Goal: Task Accomplishment & Management: Use online tool/utility

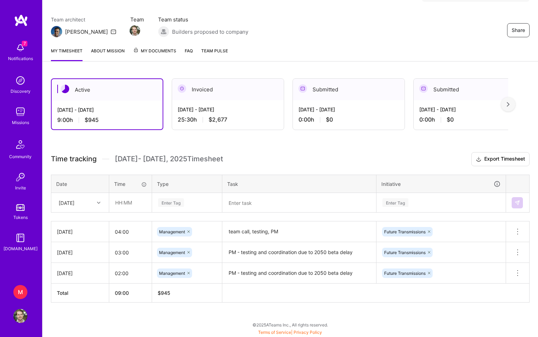
scroll to position [51, 0]
click at [247, 205] on textarea at bounding box center [299, 203] width 152 height 18
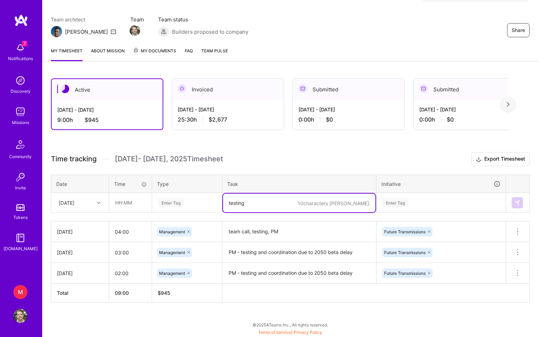
type textarea "testing"
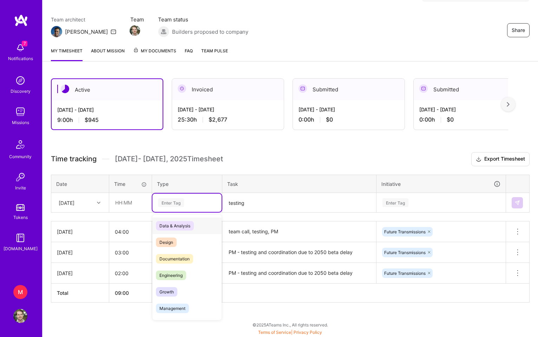
click at [189, 205] on div "Enter Tag" at bounding box center [186, 202] width 59 height 9
click at [185, 256] on div "Testing" at bounding box center [186, 257] width 69 height 17
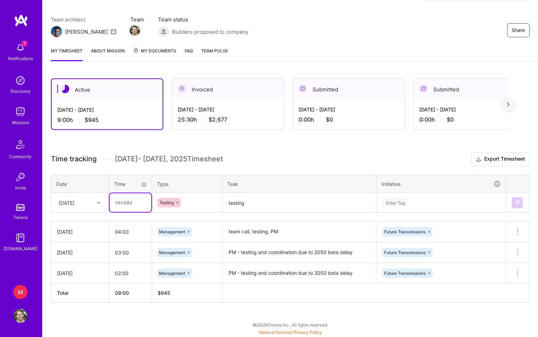
click at [134, 204] on input "text" at bounding box center [131, 202] width 42 height 19
type input "03:00"
click at [385, 198] on div "Enter Tag" at bounding box center [441, 203] width 129 height 18
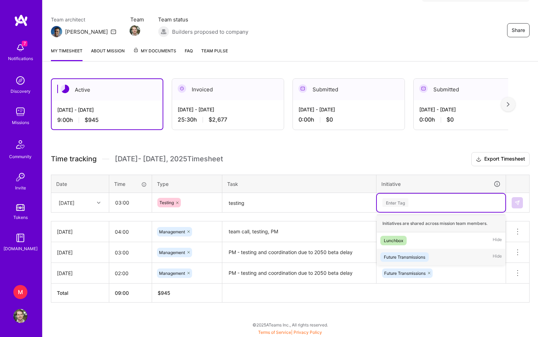
click at [394, 257] on div "Future Transmissions" at bounding box center [404, 256] width 41 height 7
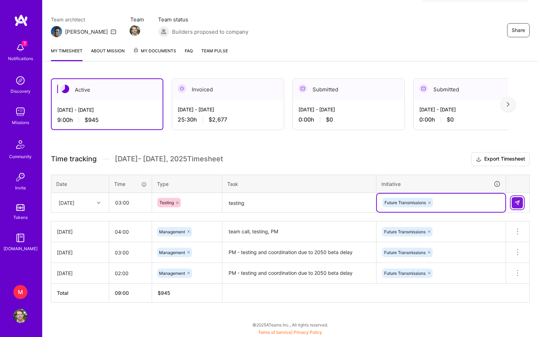
click at [516, 203] on img at bounding box center [518, 203] width 6 height 6
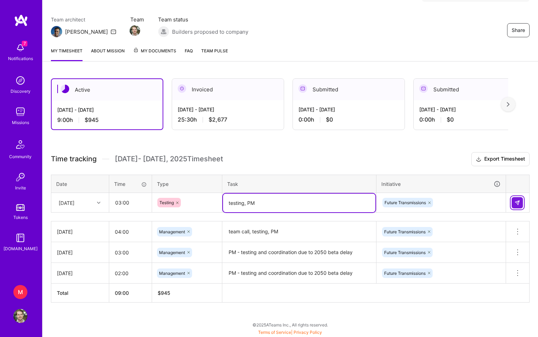
type textarea "testing, PM"
click at [515, 204] on img at bounding box center [518, 203] width 6 height 6
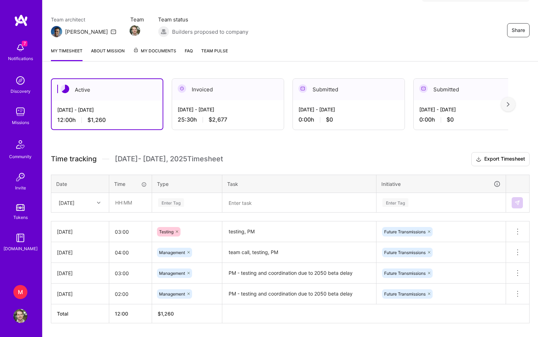
click at [340, 152] on h3 "Time tracking [DATE] - [DATE] Timesheet Export Timesheet" at bounding box center [290, 159] width 479 height 14
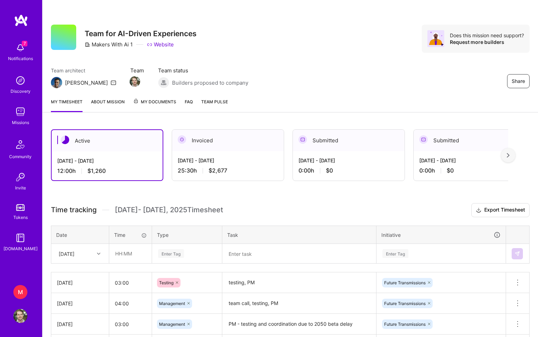
scroll to position [0, 0]
click at [214, 137] on div "Invoiced" at bounding box center [228, 140] width 112 height 21
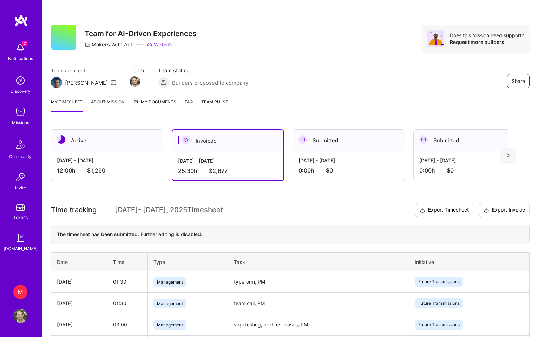
click at [110, 147] on div "Active" at bounding box center [107, 140] width 112 height 21
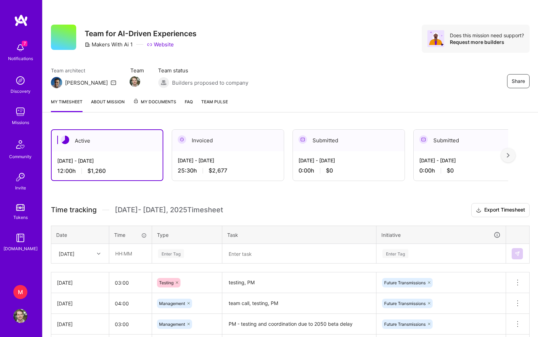
click at [20, 49] on img at bounding box center [20, 48] width 14 height 14
click at [20, 49] on div "7 Notifications Discovery Missions Community Invite Tokens [DOMAIN_NAME]" at bounding box center [21, 145] width 42 height 213
click at [20, 314] on img at bounding box center [20, 316] width 14 height 14
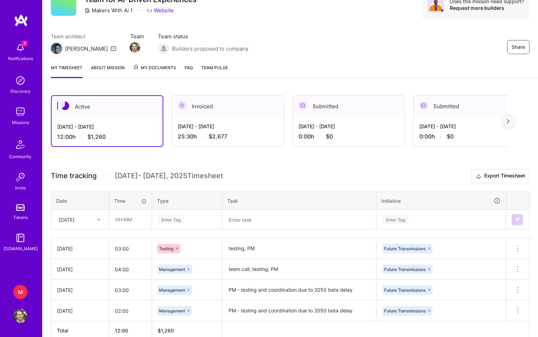
scroll to position [36, 0]
